Goal: Task Accomplishment & Management: Manage account settings

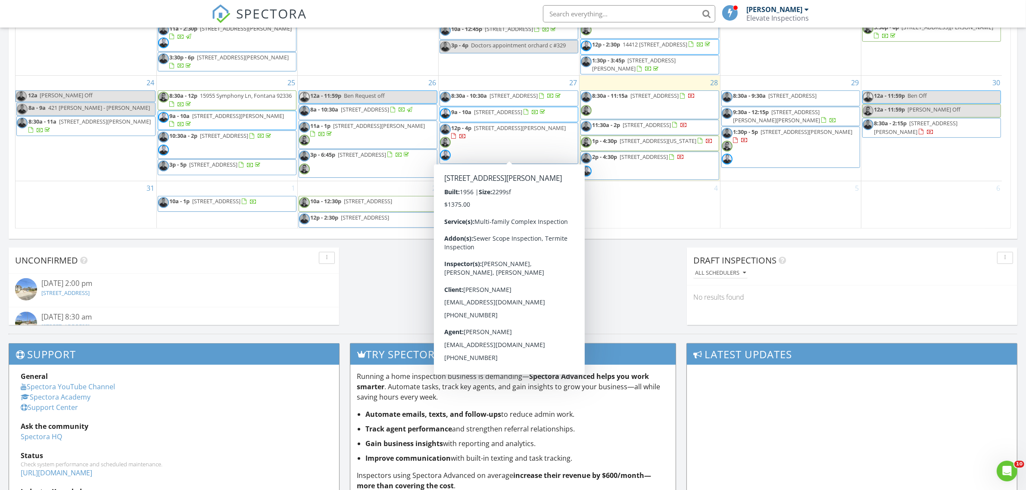
scroll to position [485, 0]
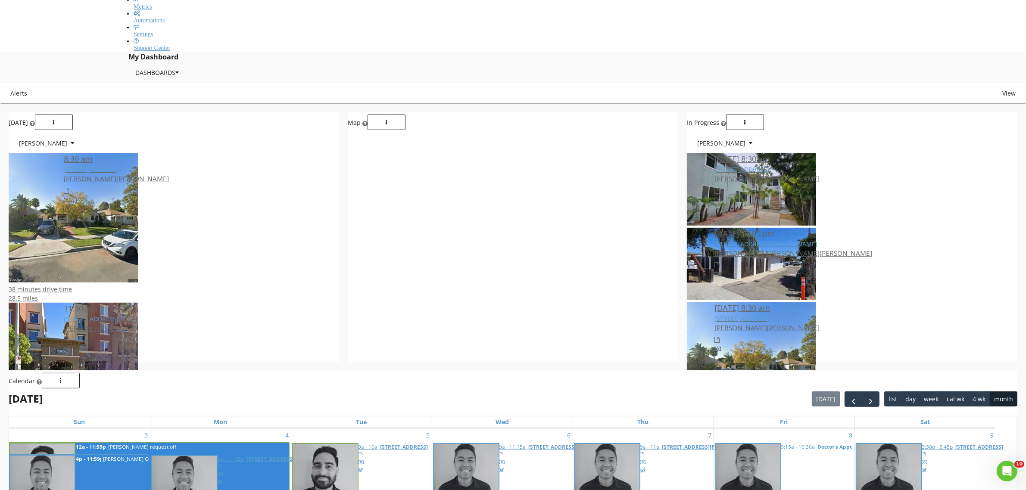
scroll to position [485, 0]
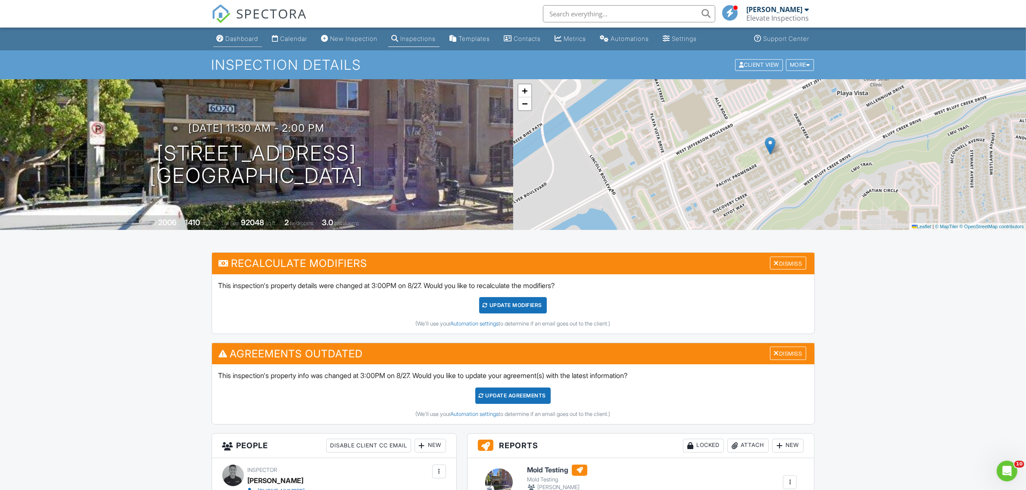
click at [246, 40] on div "Dashboard" at bounding box center [242, 38] width 33 height 7
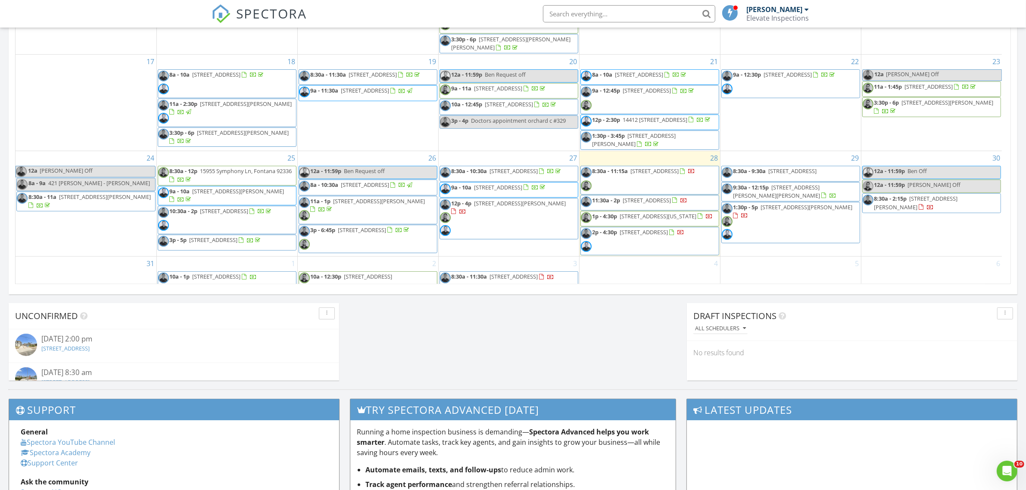
scroll to position [319, 0]
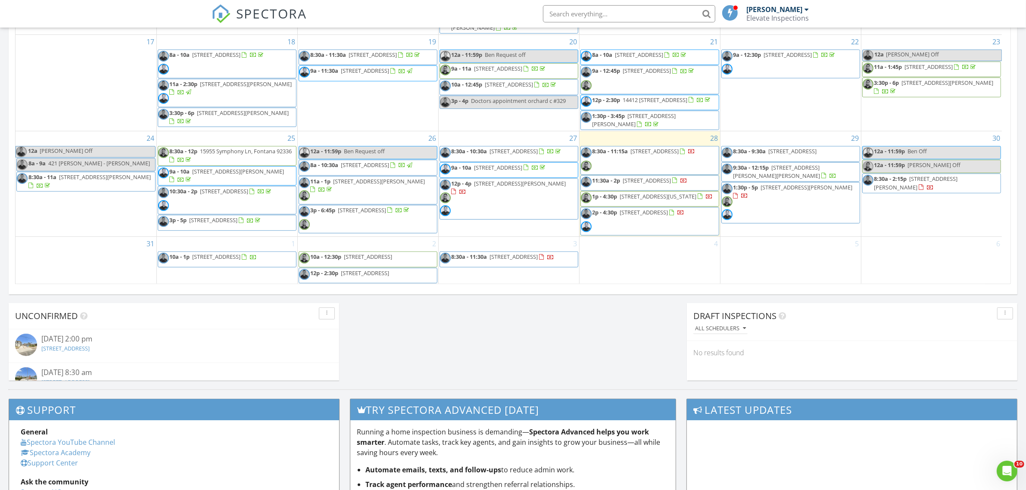
click at [389, 272] on span "213 N Flower St, Orange 92868" at bounding box center [365, 273] width 48 height 8
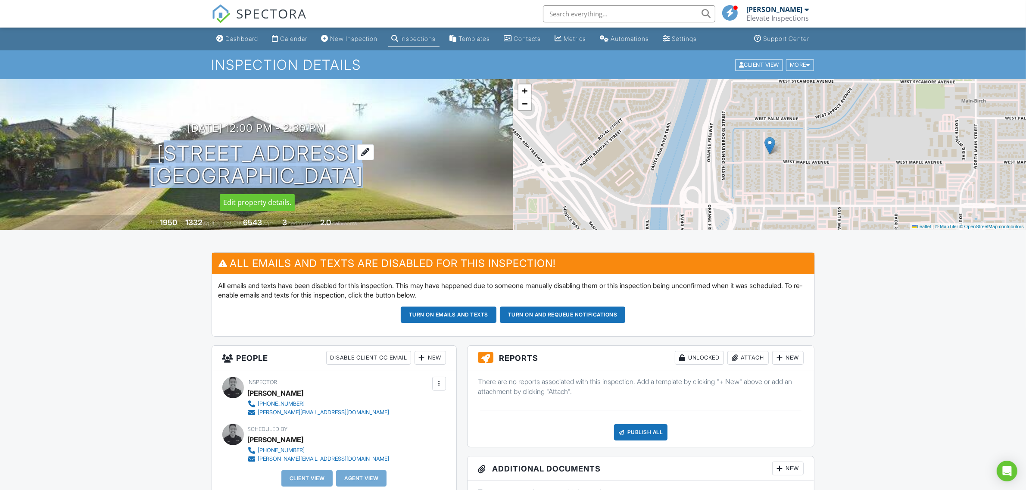
drag, startPoint x: 264, startPoint y: 154, endPoint x: 351, endPoint y: 177, distance: 90.2
click at [351, 177] on h1 "[STREET_ADDRESS] [GEOGRAPHIC_DATA], CA 92868" at bounding box center [256, 165] width 214 height 46
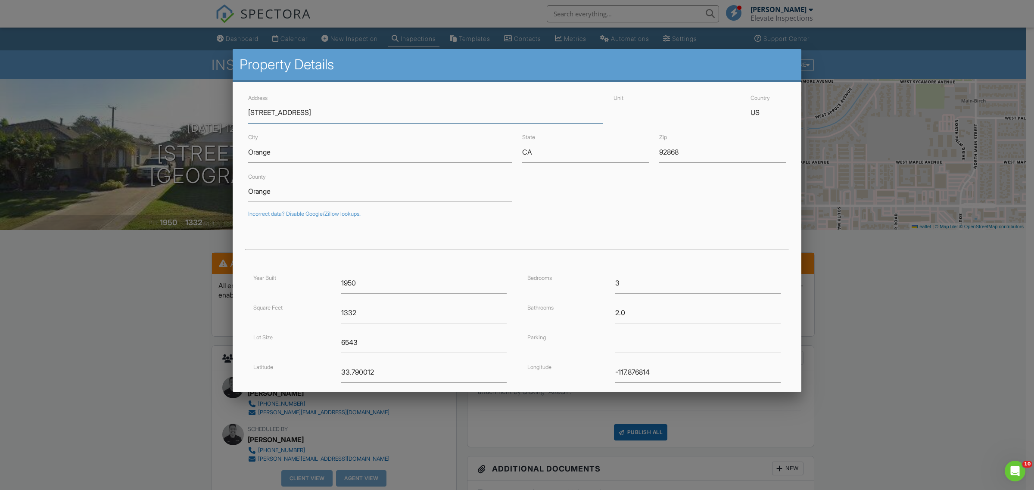
drag, startPoint x: 331, startPoint y: 175, endPoint x: 276, endPoint y: 110, distance: 84.7
click at [134, 367] on div at bounding box center [517, 263] width 1034 height 613
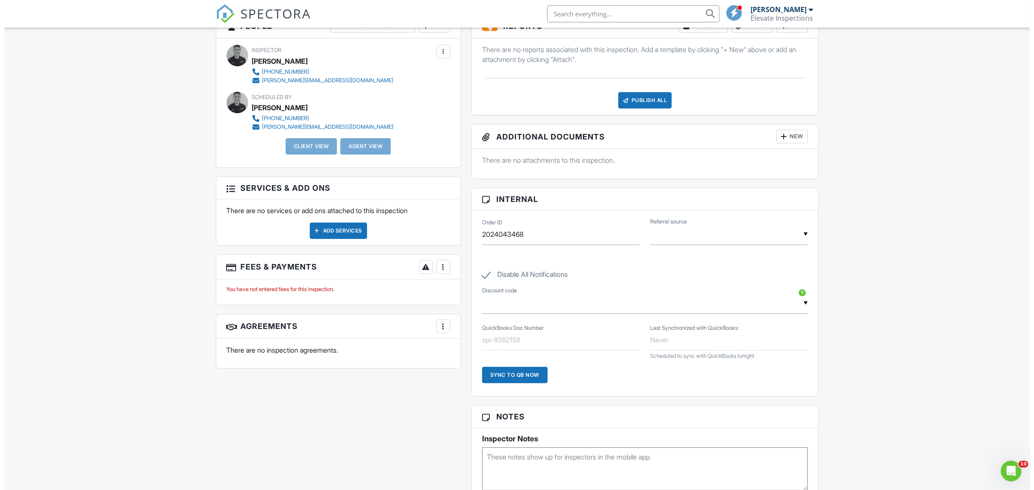
scroll to position [323, 0]
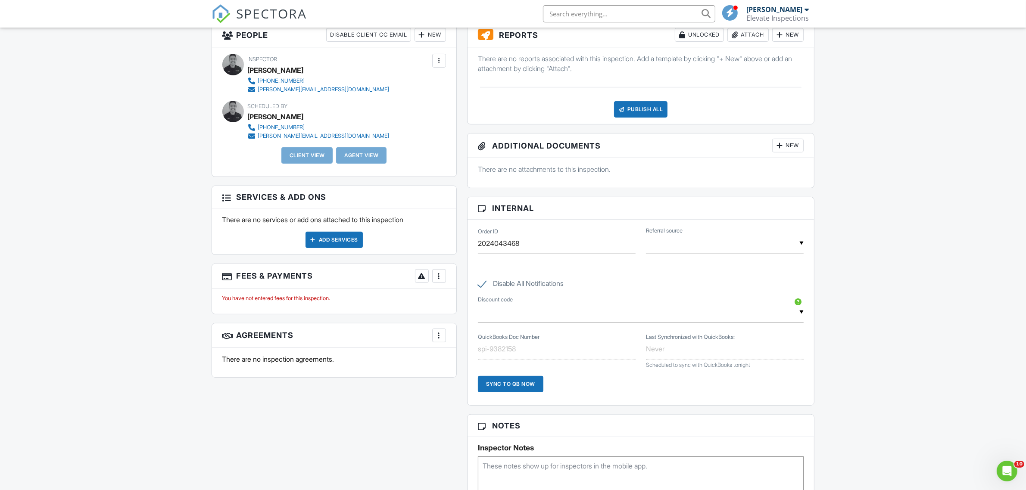
click at [438, 277] on div at bounding box center [439, 276] width 9 height 9
click at [466, 324] on li "Add Services" at bounding box center [482, 324] width 90 height 22
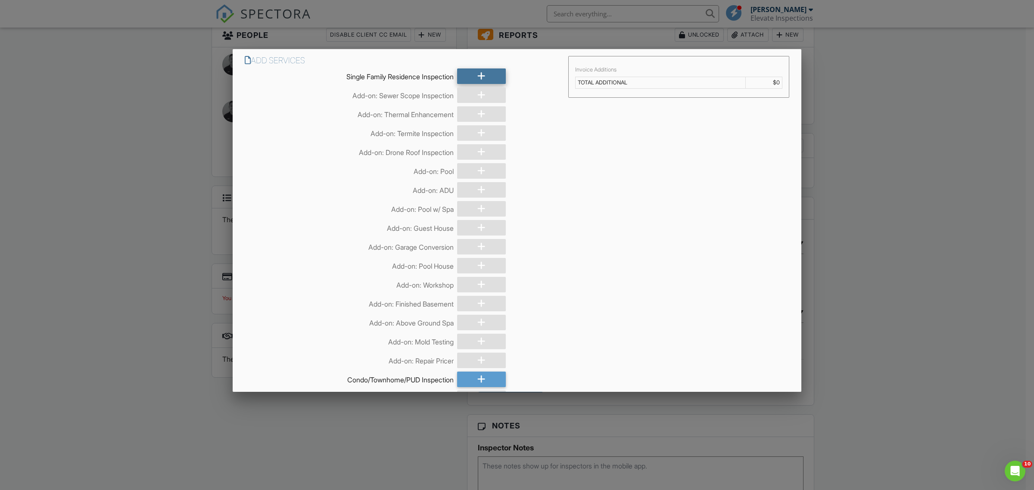
click at [477, 74] on icon at bounding box center [481, 76] width 8 height 16
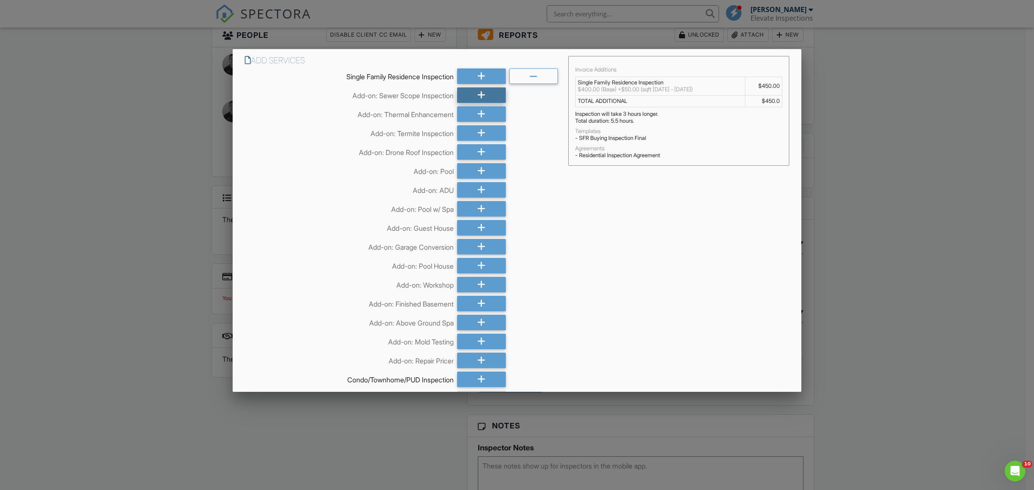
click at [477, 93] on icon at bounding box center [481, 95] width 8 height 16
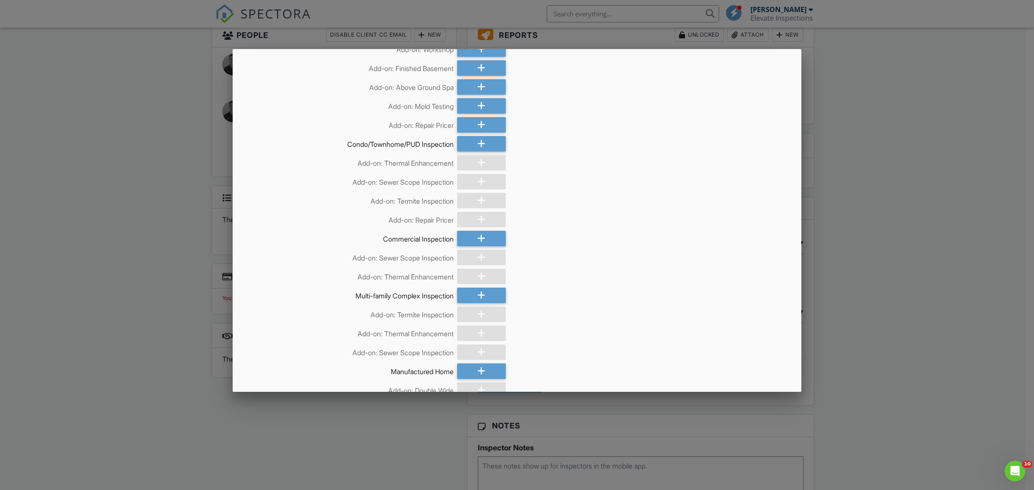
scroll to position [0, 0]
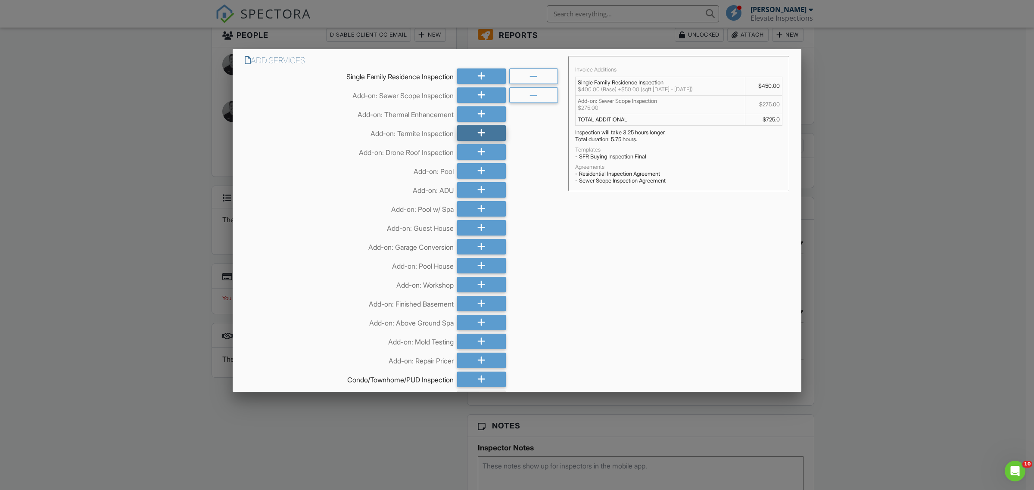
click at [477, 126] on icon at bounding box center [481, 133] width 8 height 16
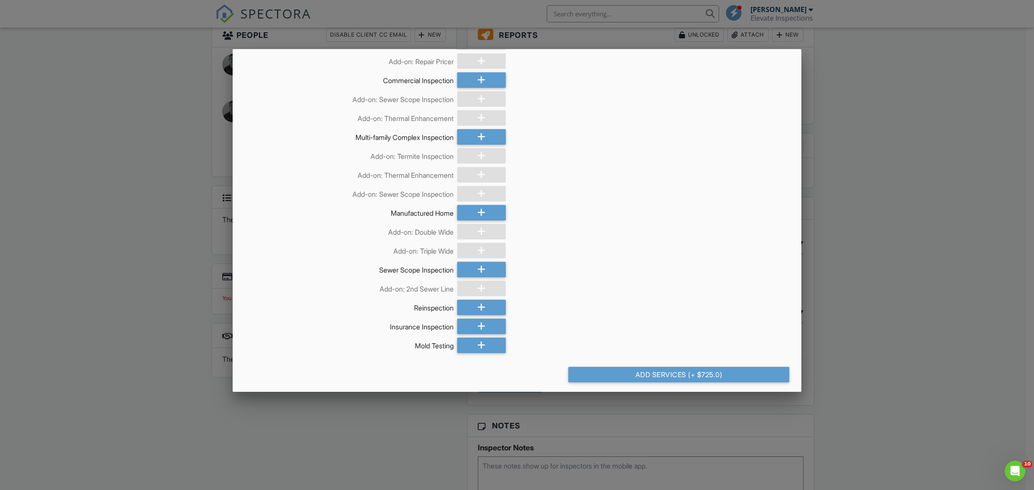
scroll to position [397, 0]
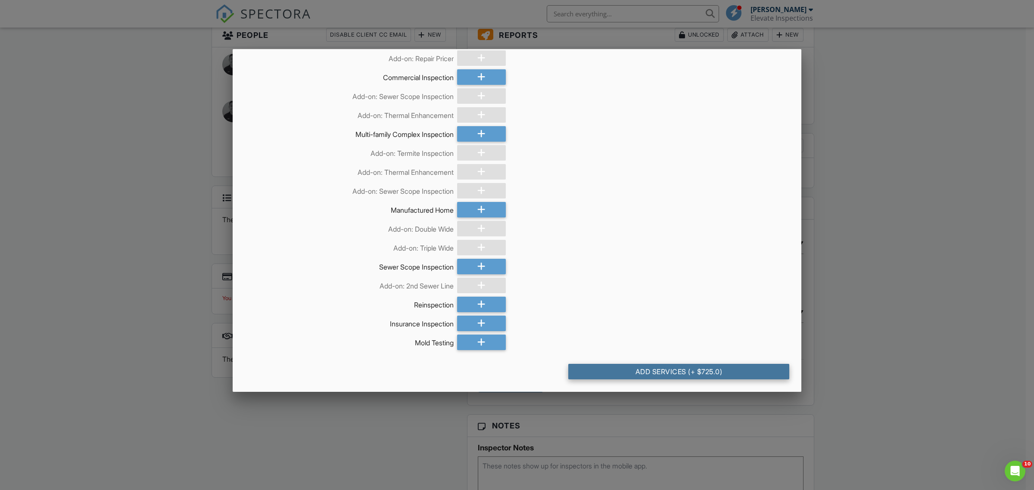
click at [678, 371] on div "Add Services (+ $725.0)" at bounding box center [678, 372] width 221 height 16
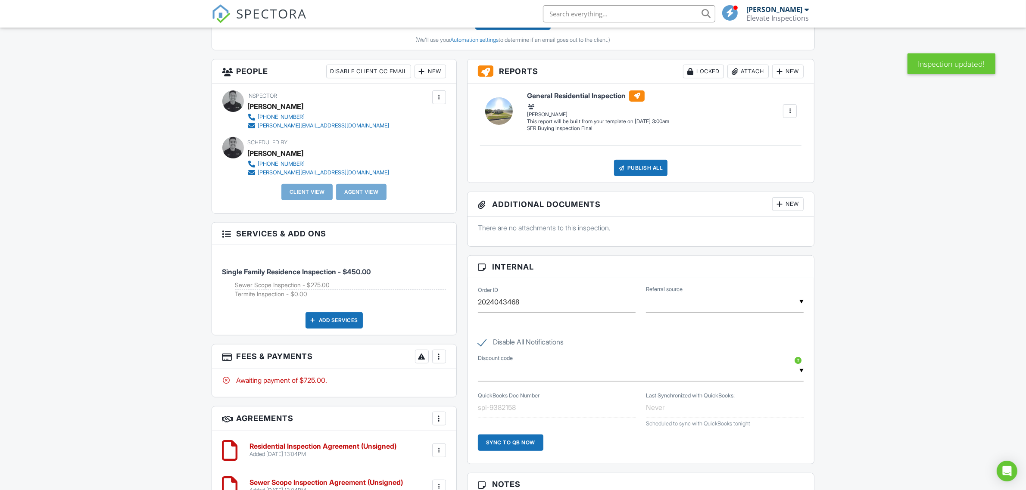
click at [426, 70] on div "New" at bounding box center [429, 72] width 31 height 14
click at [445, 121] on li "Client" at bounding box center [460, 120] width 85 height 22
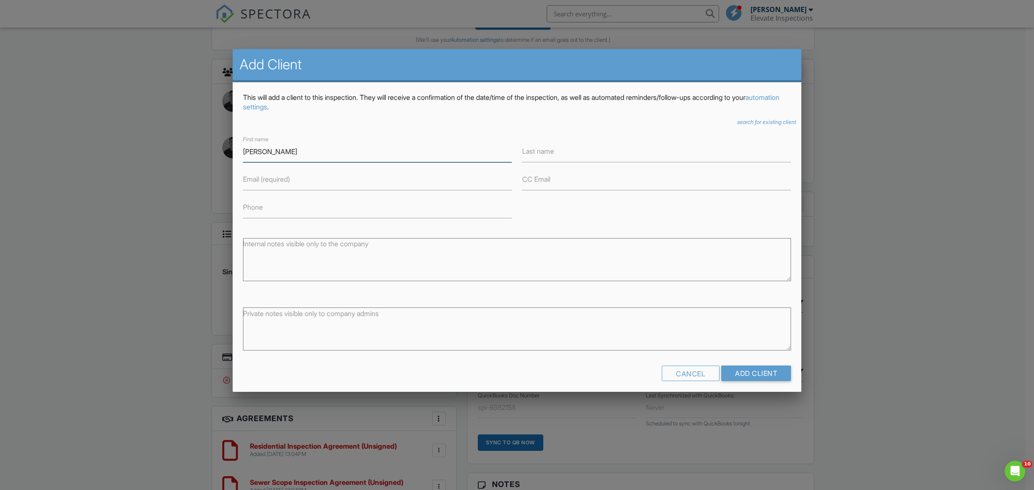
type input "[PERSON_NAME]"
type input "Meily"
type input "kristin.melly@gmail.com"
click at [753, 377] on input "Add Client" at bounding box center [756, 374] width 70 height 16
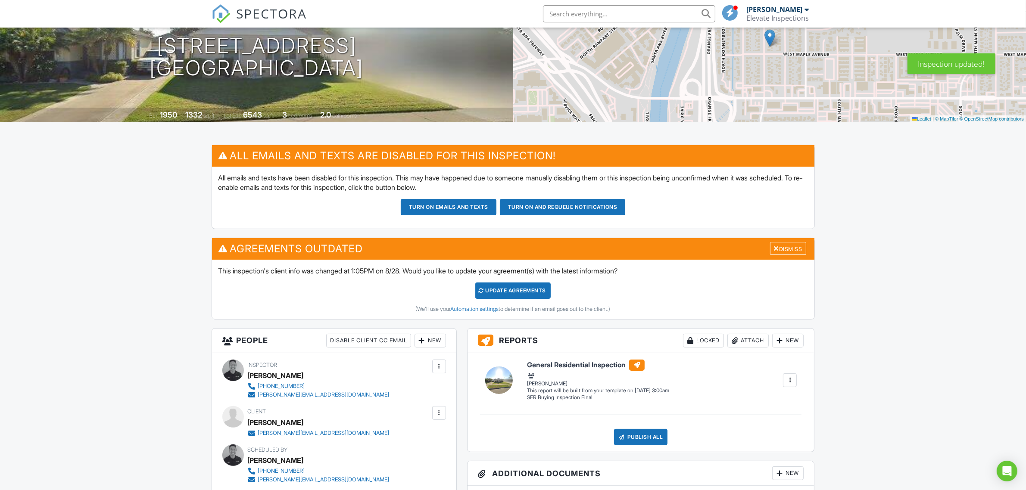
click at [427, 341] on div "New" at bounding box center [429, 341] width 31 height 14
click at [445, 387] on li "Client" at bounding box center [460, 389] width 85 height 22
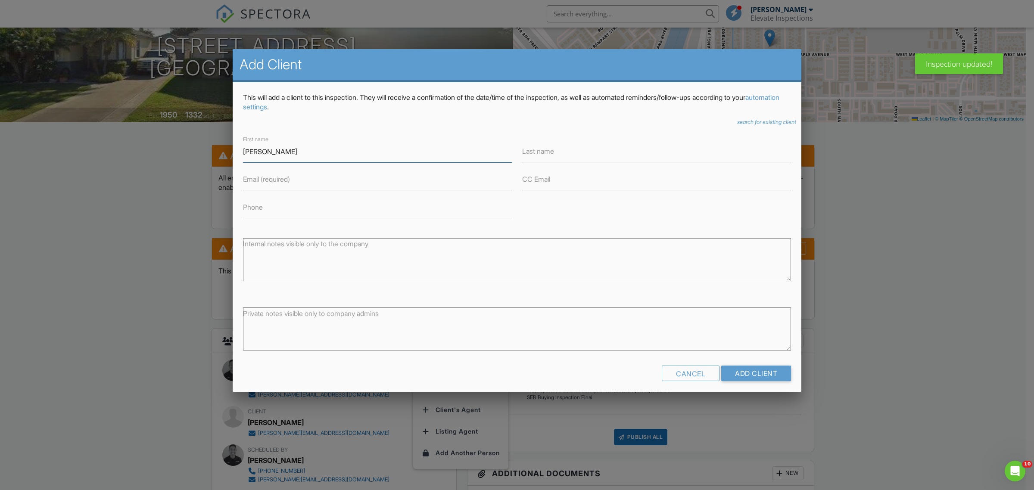
type input "Adam"
type input "Nguyen"
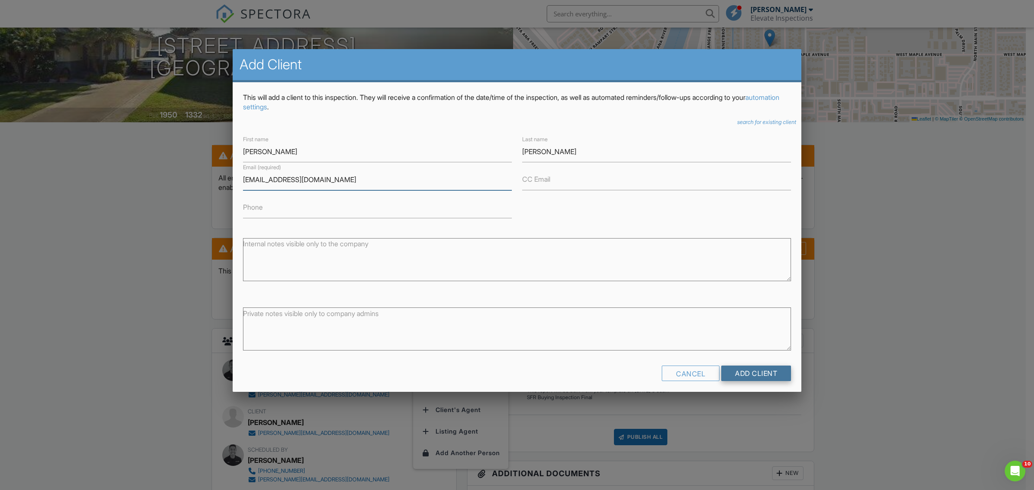
type input "adamdngu@gmail.com"
click at [750, 373] on input "Add Client" at bounding box center [756, 374] width 70 height 16
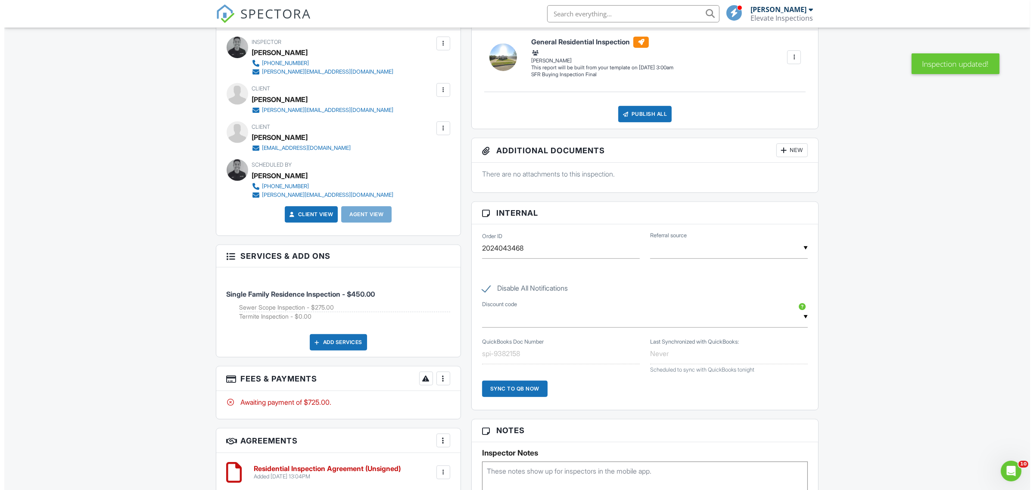
scroll to position [323, 0]
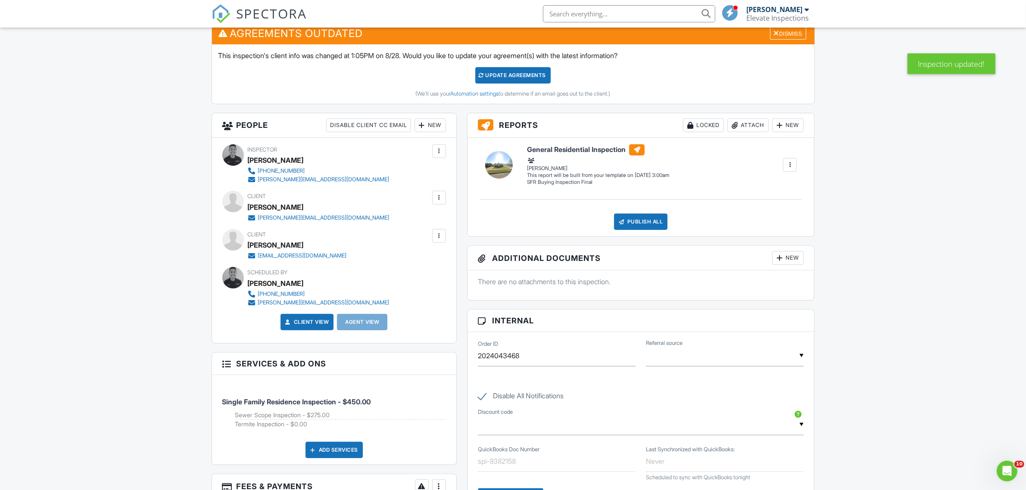
click at [424, 128] on div at bounding box center [421, 125] width 9 height 9
click at [455, 176] on li "Client's Agent" at bounding box center [460, 173] width 85 height 22
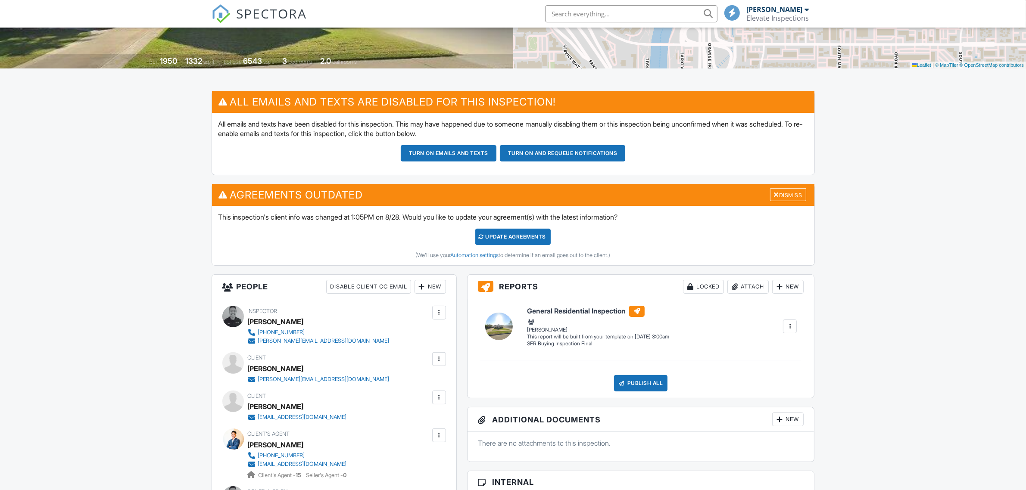
click at [533, 233] on div "Update Agreements" at bounding box center [512, 237] width 75 height 16
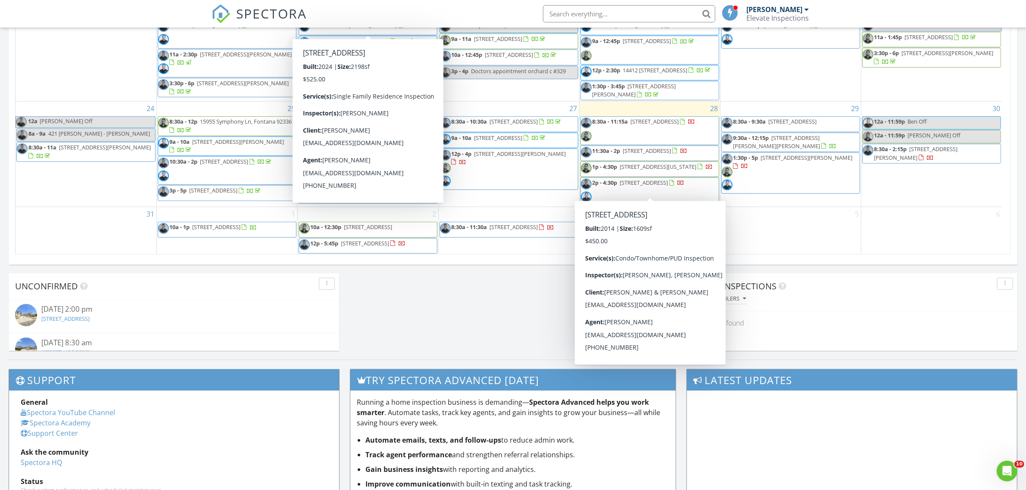
scroll to position [431, 0]
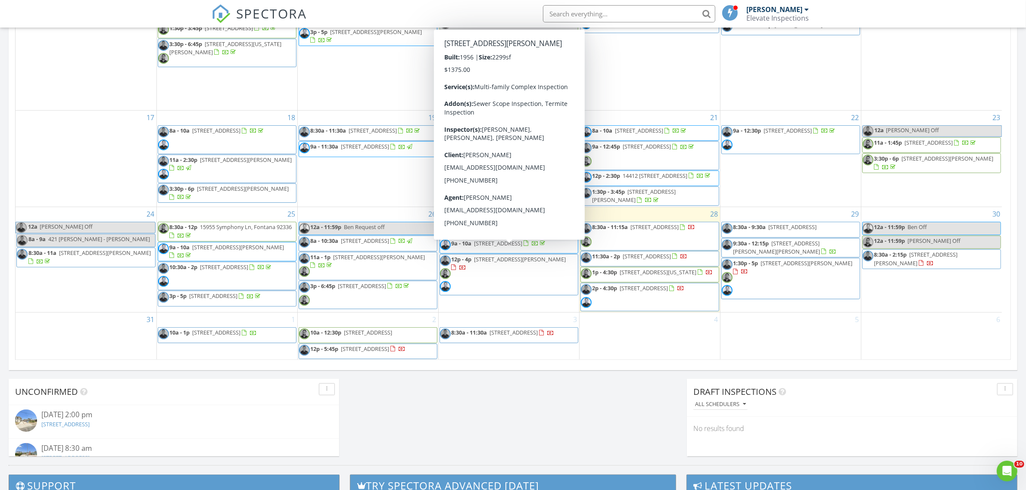
click at [517, 274] on span "12p - 4p 2028 Wallace Ave , Costa Mesa 92627" at bounding box center [509, 274] width 138 height 39
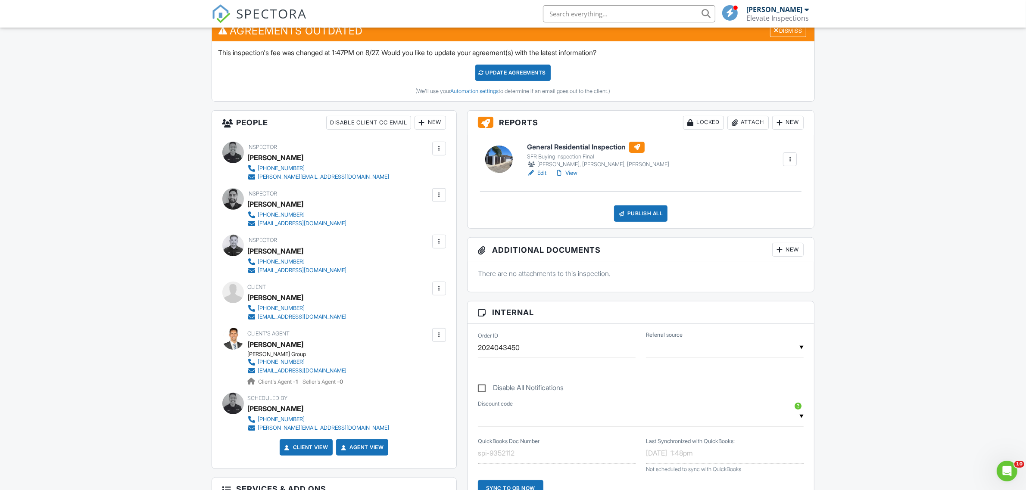
click at [541, 175] on link "Edit" at bounding box center [536, 173] width 19 height 9
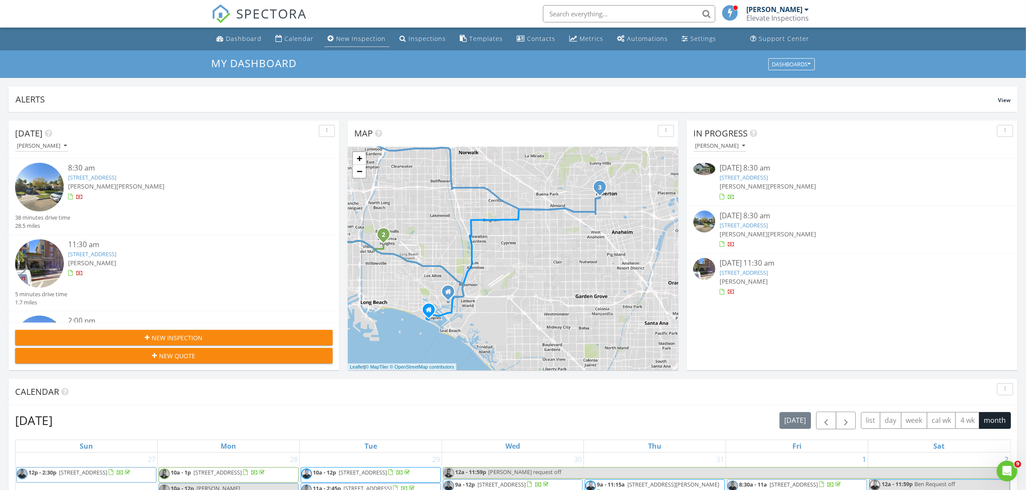
drag, startPoint x: 229, startPoint y: 35, endPoint x: 386, endPoint y: 34, distance: 157.2
click at [230, 35] on div "Dashboard" at bounding box center [244, 38] width 36 height 8
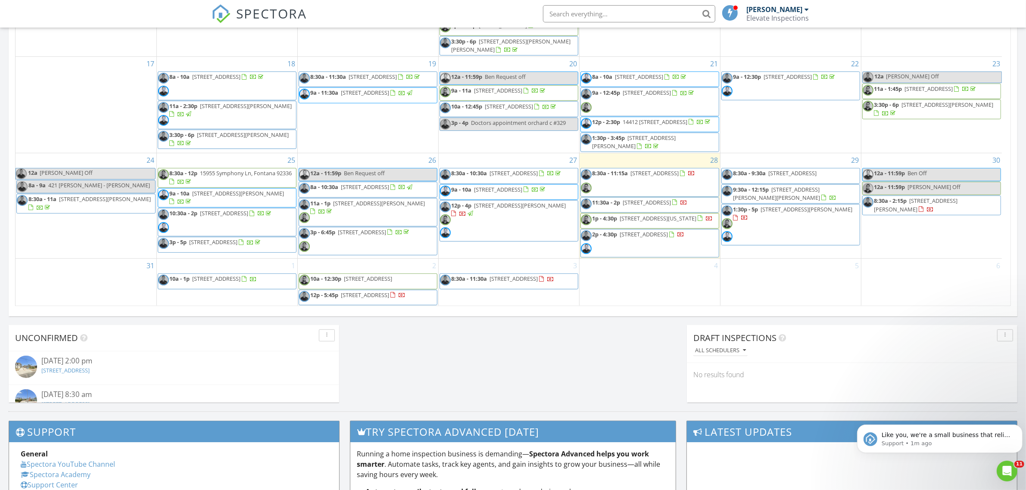
drag, startPoint x: 655, startPoint y: 181, endPoint x: 676, endPoint y: 185, distance: 22.0
click at [671, 199] on span "6020 Seabluff Dr 409, Playa Vista 90094" at bounding box center [647, 203] width 48 height 8
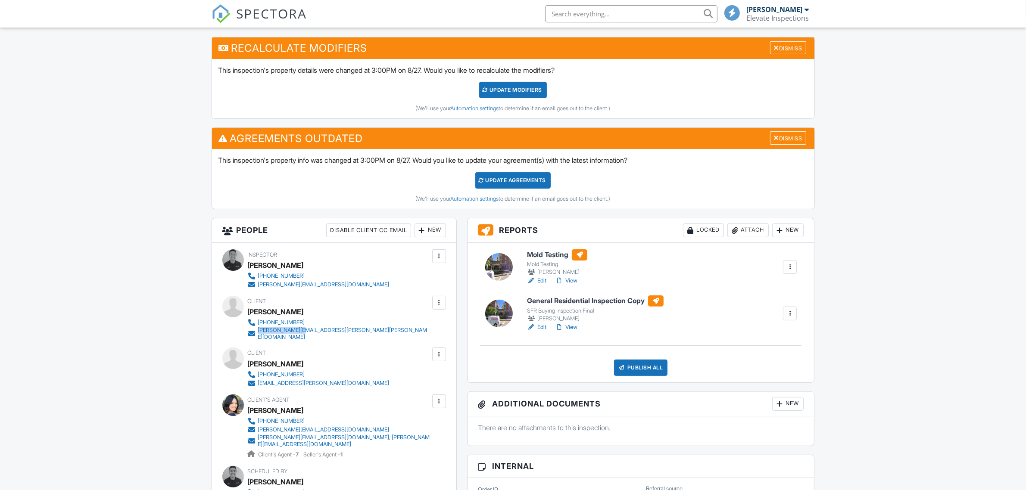
scroll to position [215, 0]
click at [256, 330] on div "Client [PERSON_NAME] [PHONE_NUMBER] [PERSON_NAME][EMAIL_ADDRESS][PERSON_NAME][P…" at bounding box center [360, 318] width 224 height 45
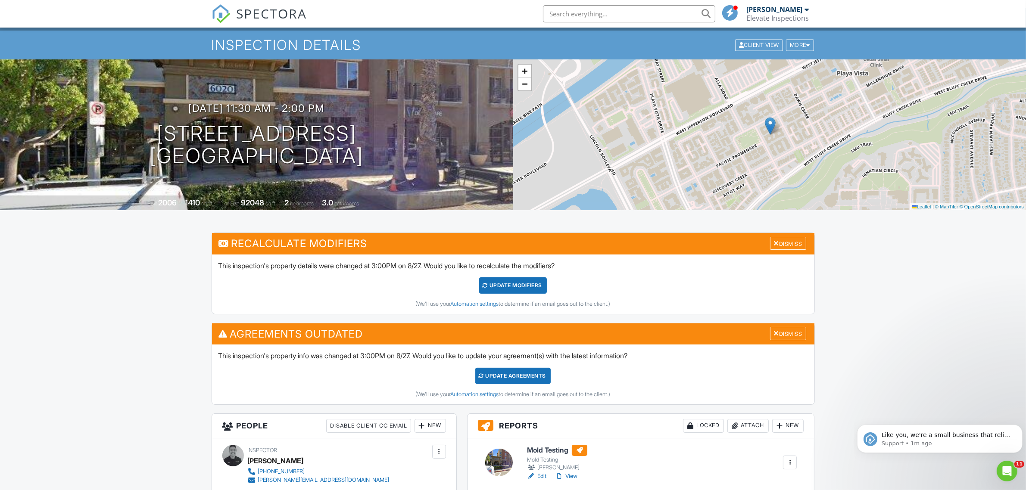
scroll to position [0, 0]
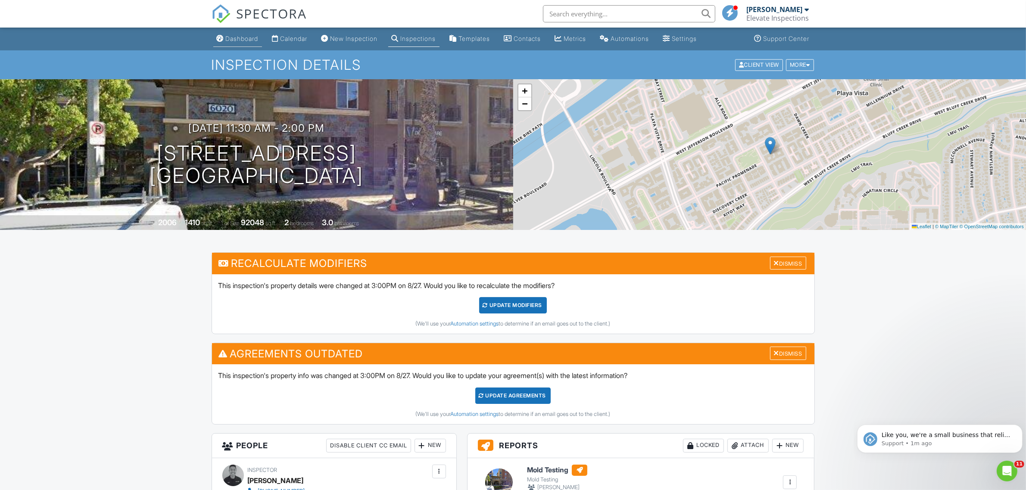
click at [223, 39] on div "Dashboard" at bounding box center [220, 38] width 7 height 7
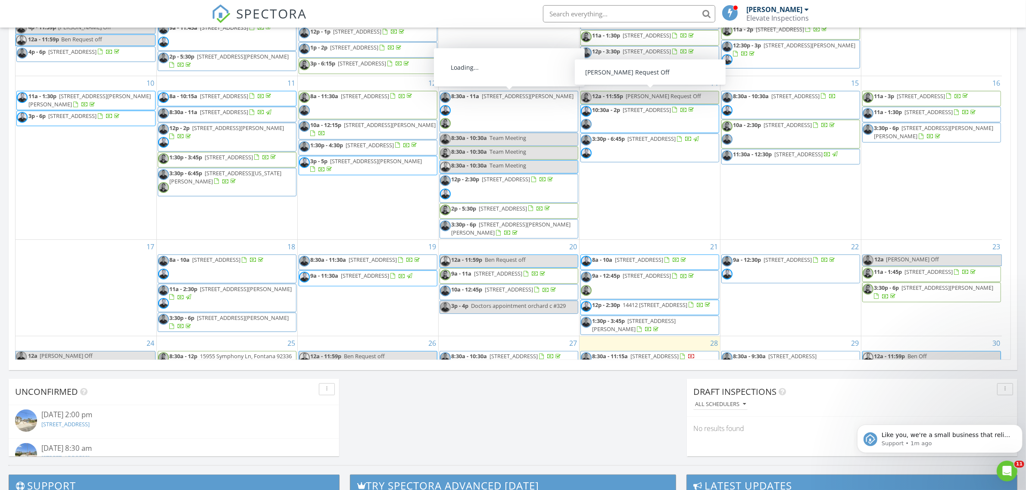
scroll to position [162, 0]
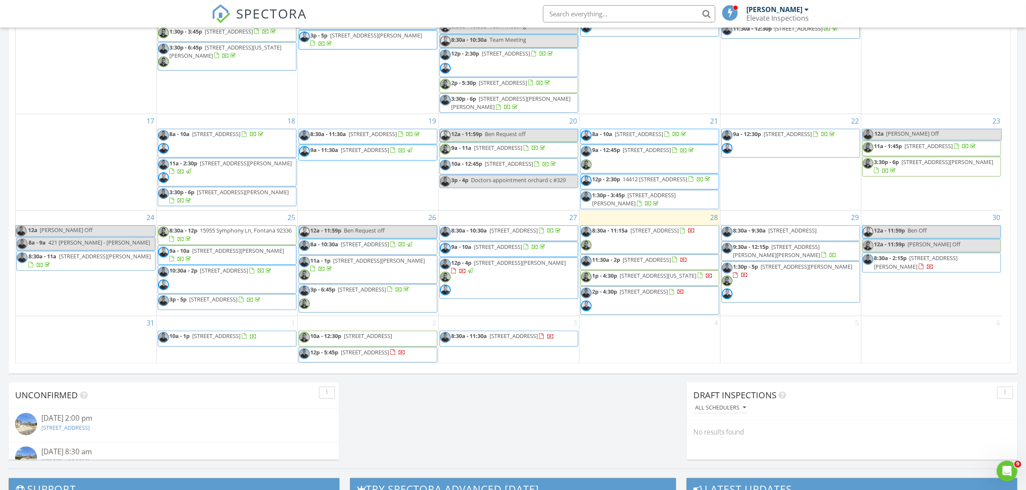
click at [648, 227] on span "8:30a - 11:15a 8005 Georgetown Ave, Los Angeles 90045" at bounding box center [638, 240] width 115 height 26
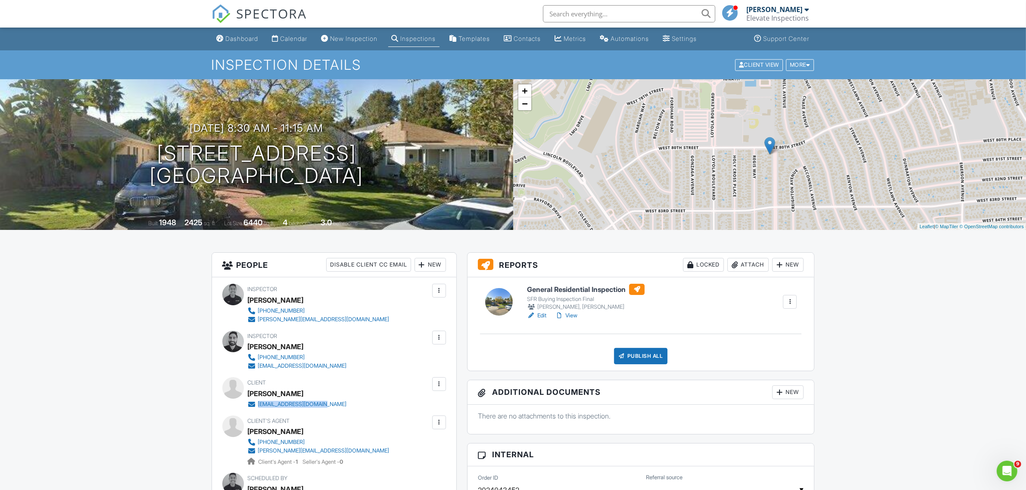
drag, startPoint x: 329, startPoint y: 405, endPoint x: 258, endPoint y: 406, distance: 71.1
click at [258, 406] on div "evanmolinari@gmail.com" at bounding box center [301, 404] width 106 height 9
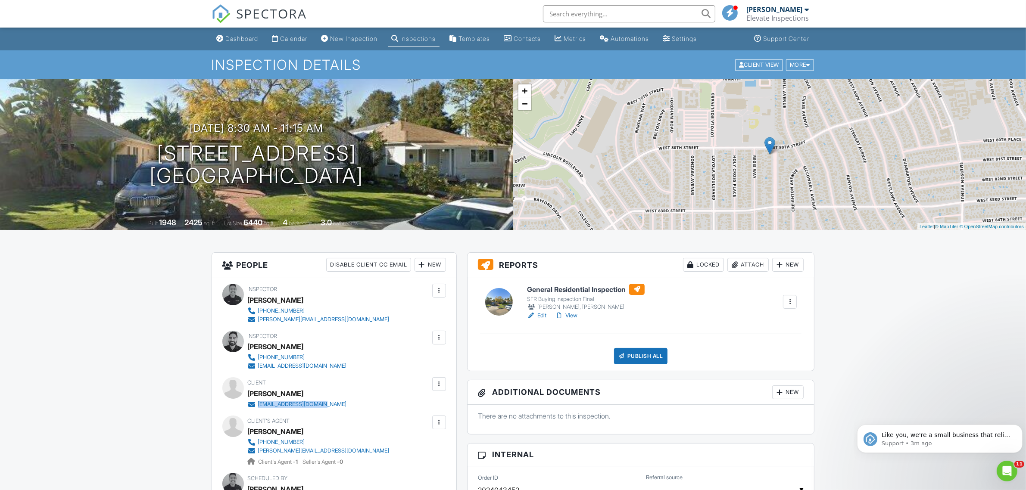
drag, startPoint x: 240, startPoint y: 16, endPoint x: 248, endPoint y: 16, distance: 8.6
click at [240, 16] on span "SPECTORA" at bounding box center [271, 13] width 71 height 18
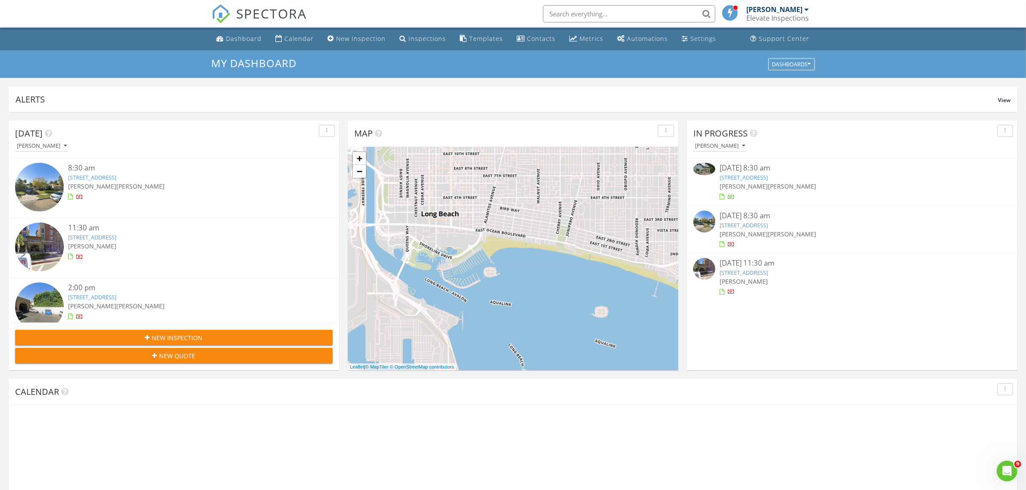
click at [560, 19] on input "text" at bounding box center [629, 13] width 172 height 17
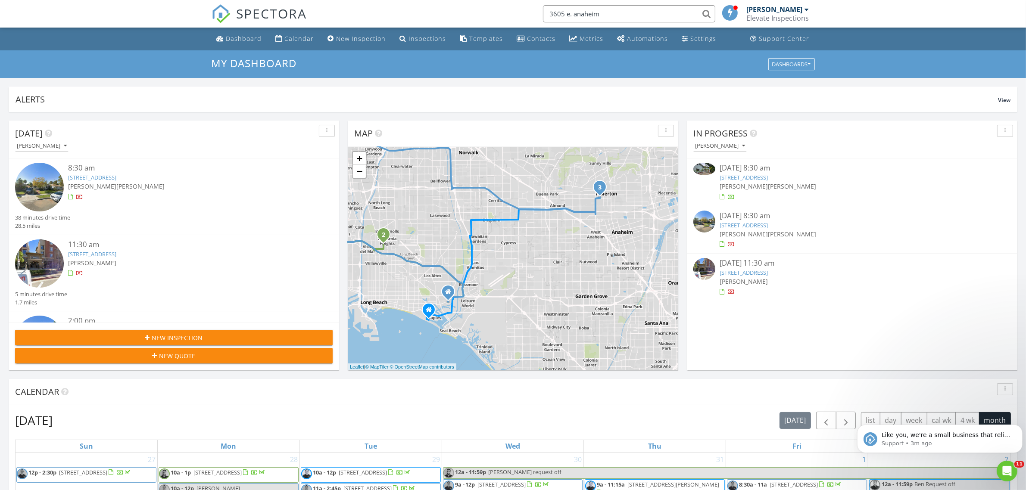
click at [572, 16] on input "3605 e. anaheim" at bounding box center [629, 13] width 172 height 17
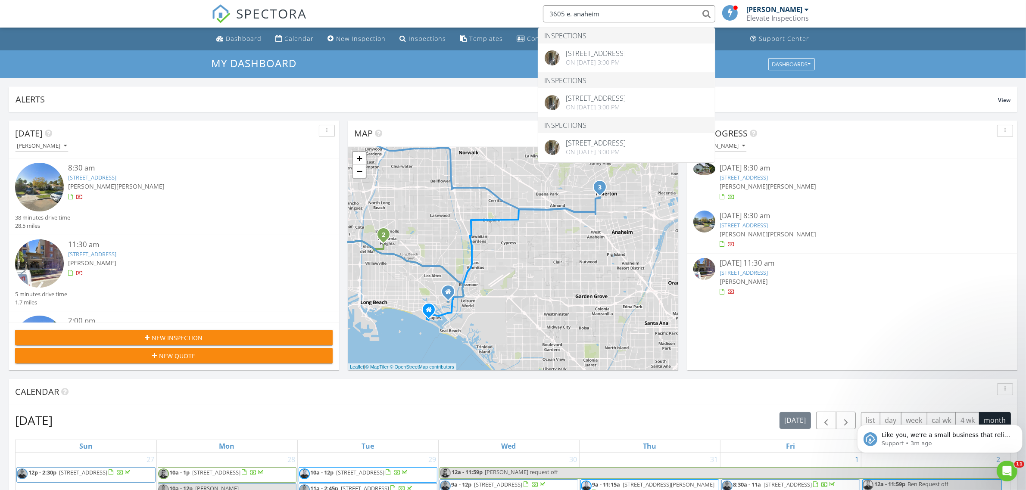
drag, startPoint x: 572, startPoint y: 16, endPoint x: 625, endPoint y: 16, distance: 53.0
click at [625, 16] on input "3605 e. anaheim" at bounding box center [629, 13] width 172 height 17
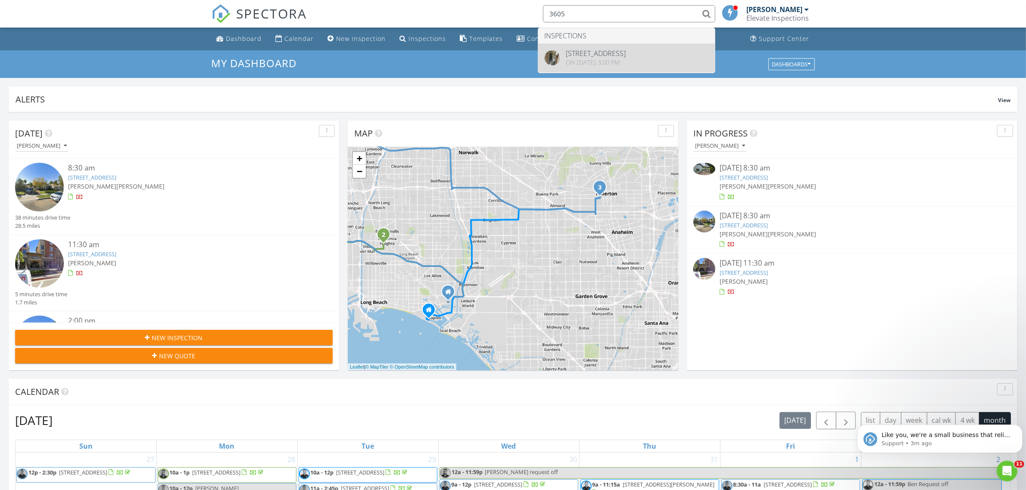
type input "3605"
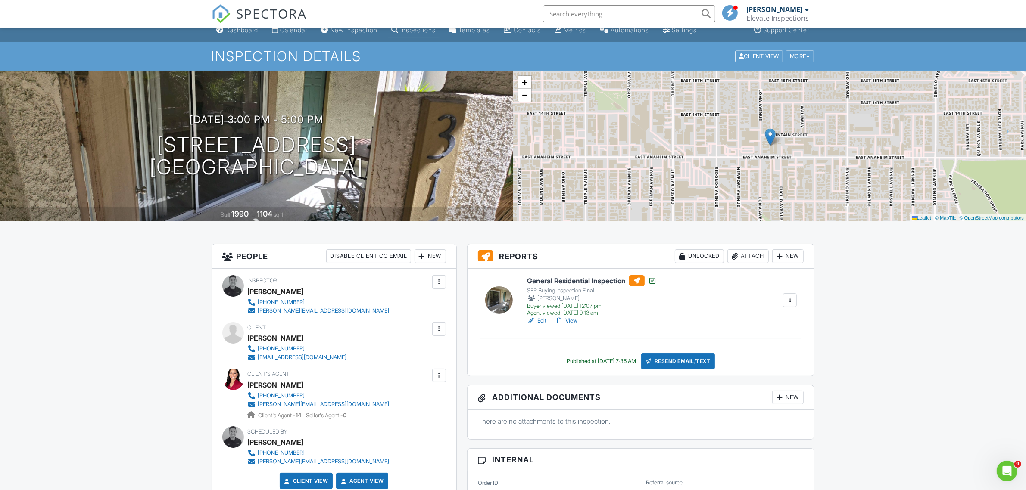
click at [539, 322] on link "Edit" at bounding box center [536, 321] width 19 height 9
